Goal: Task Accomplishment & Management: Use online tool/utility

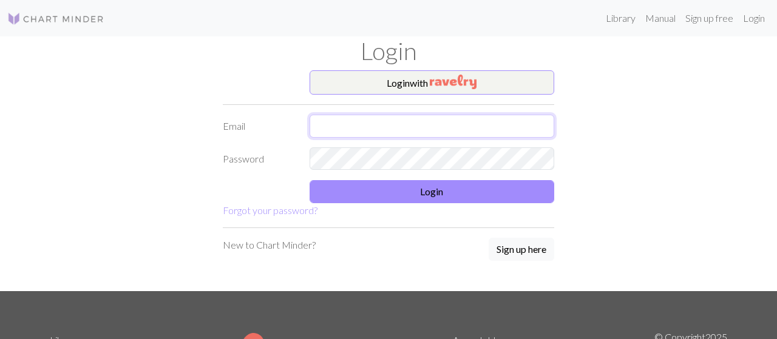
click at [339, 121] on input "text" at bounding box center [431, 126] width 245 height 23
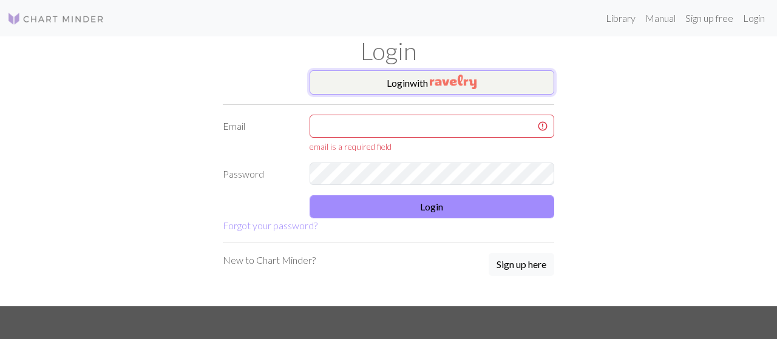
click at [481, 87] on button "Login with" at bounding box center [431, 82] width 245 height 24
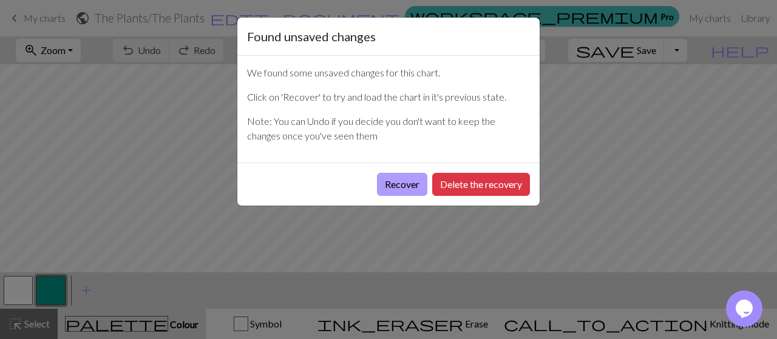
click at [400, 181] on button "Recover" at bounding box center [402, 184] width 50 height 23
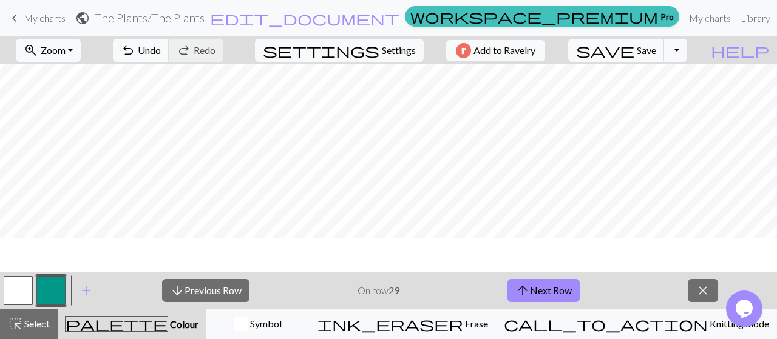
scroll to position [282, 0]
click at [15, 321] on span "highlight_alt" at bounding box center [15, 323] width 15 height 17
click at [81, 53] on button "zoom_in Zoom Zoom" at bounding box center [48, 50] width 65 height 23
click at [56, 141] on button "50%" at bounding box center [65, 144] width 96 height 19
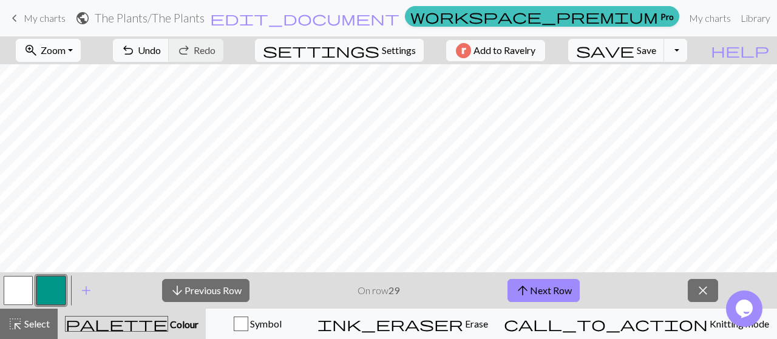
click at [66, 54] on span "Zoom" at bounding box center [53, 50] width 25 height 12
click at [66, 166] on button "100%" at bounding box center [65, 164] width 96 height 19
click at [66, 56] on span "Zoom" at bounding box center [53, 50] width 25 height 12
click at [62, 75] on button "Fit all" at bounding box center [65, 76] width 96 height 19
click at [63, 48] on span "Zoom" at bounding box center [53, 50] width 25 height 12
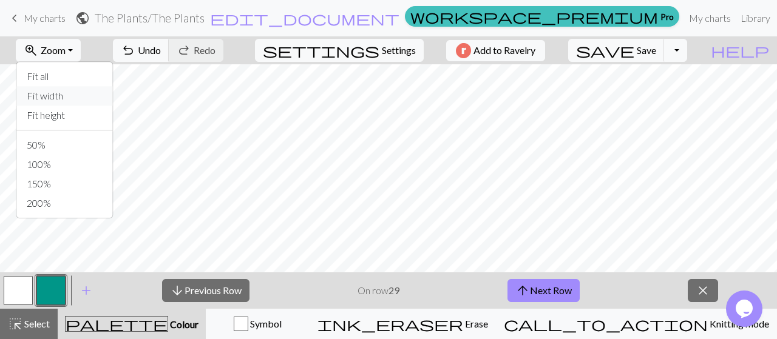
click at [74, 96] on button "Fit width" at bounding box center [65, 95] width 96 height 19
